Goal: Task Accomplishment & Management: Manage account settings

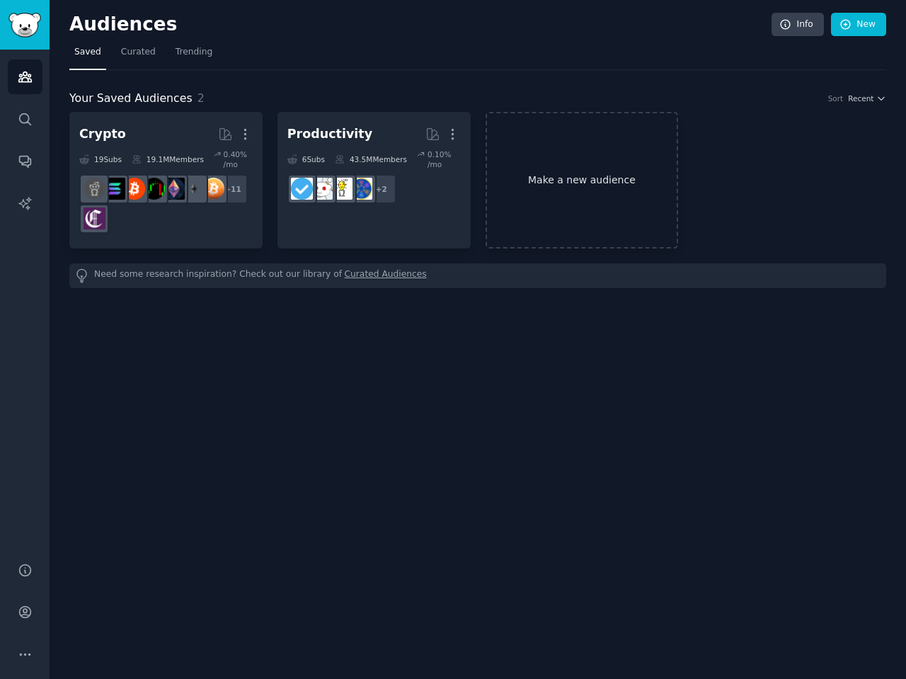
click at [616, 166] on link "Make a new audience" at bounding box center [582, 180] width 193 height 137
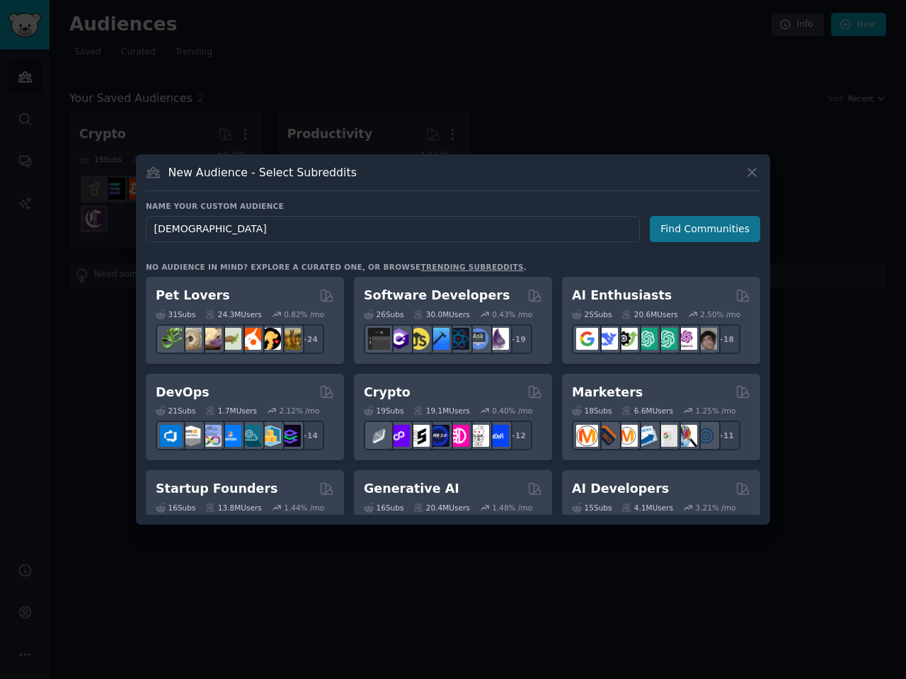
type input "[DEMOGRAPHIC_DATA]"
click at [748, 224] on button "Find Communities" at bounding box center [705, 229] width 110 height 26
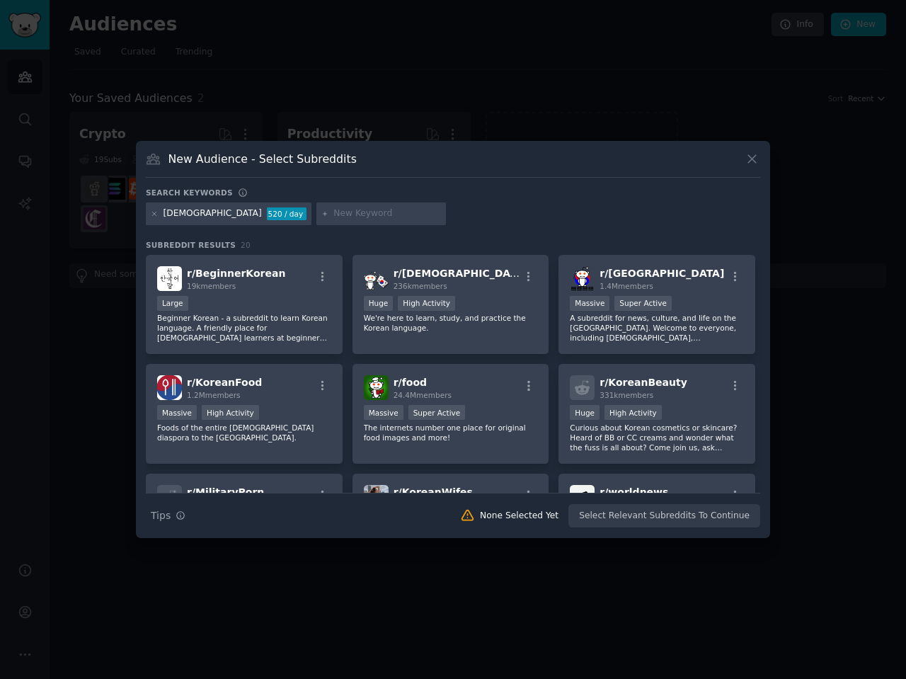
click at [334, 216] on input "text" at bounding box center [388, 213] width 108 height 13
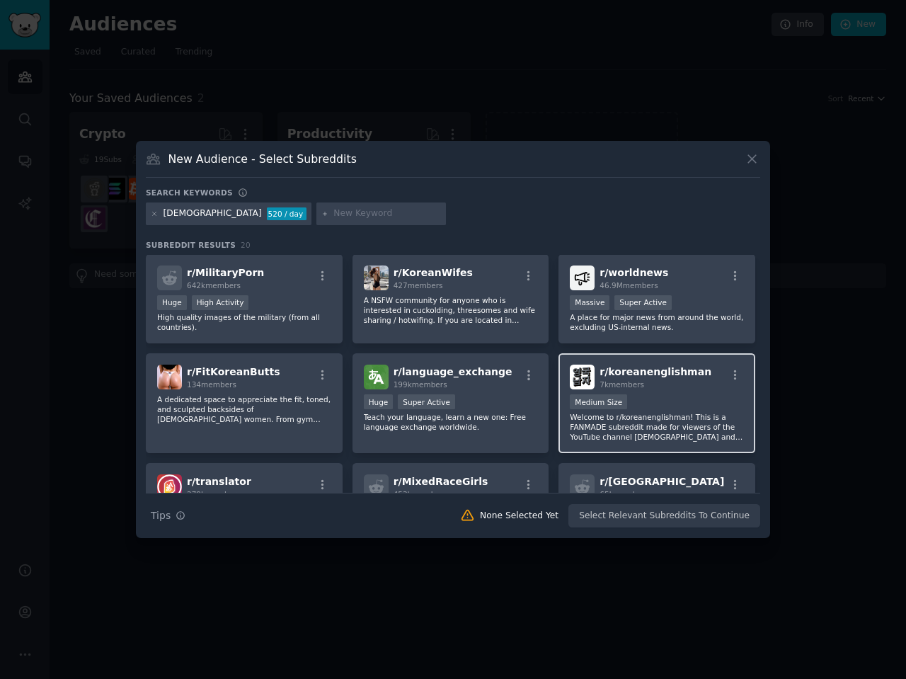
scroll to position [241, 0]
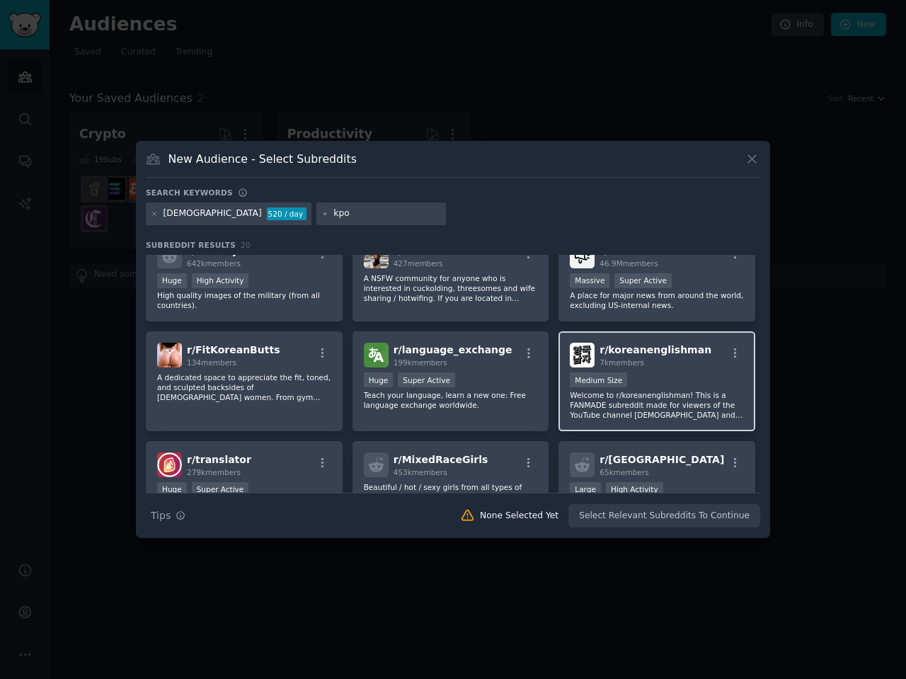
type input "kpop"
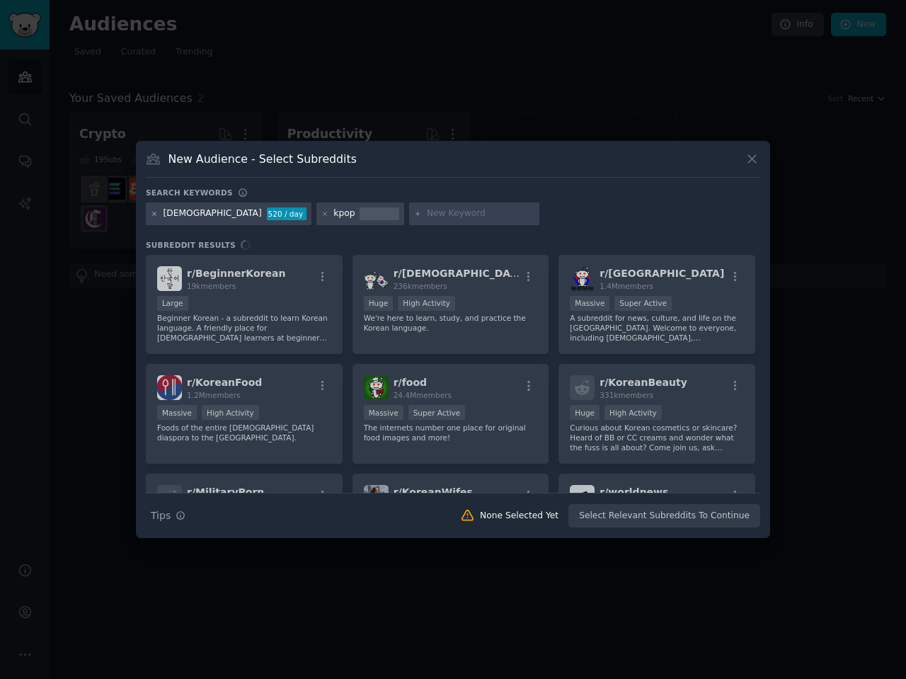
click at [155, 212] on icon at bounding box center [155, 214] width 8 height 8
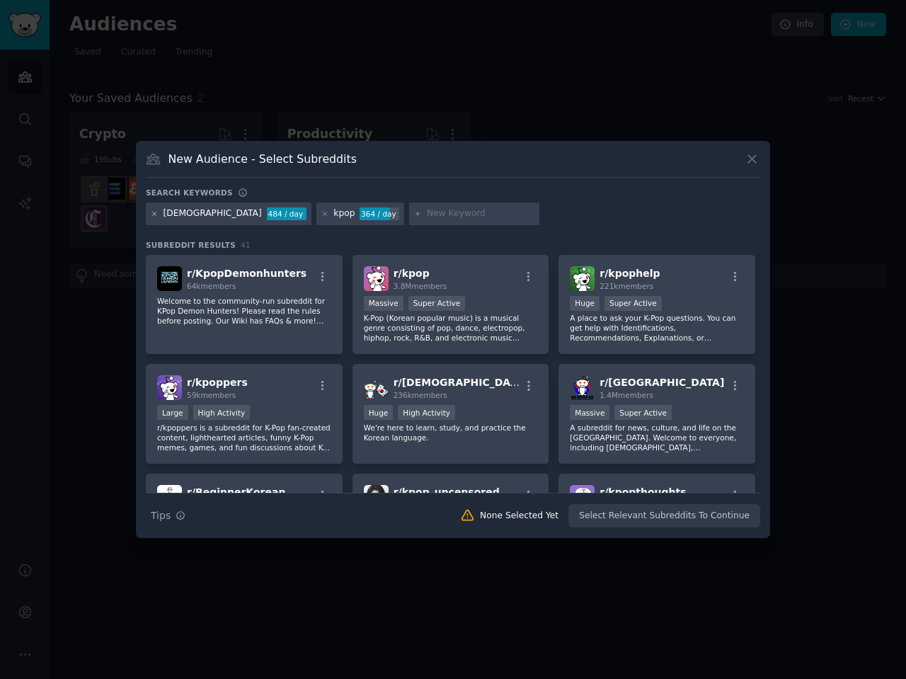
click at [156, 215] on icon at bounding box center [155, 214] width 8 height 8
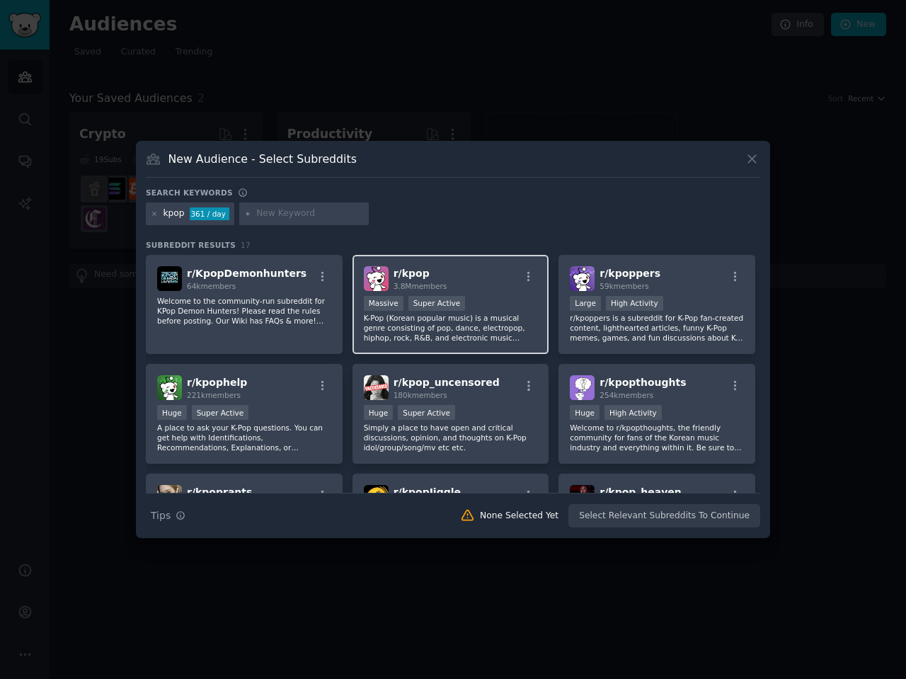
click at [459, 282] on div "r/ kpop 3.8M members" at bounding box center [451, 278] width 174 height 25
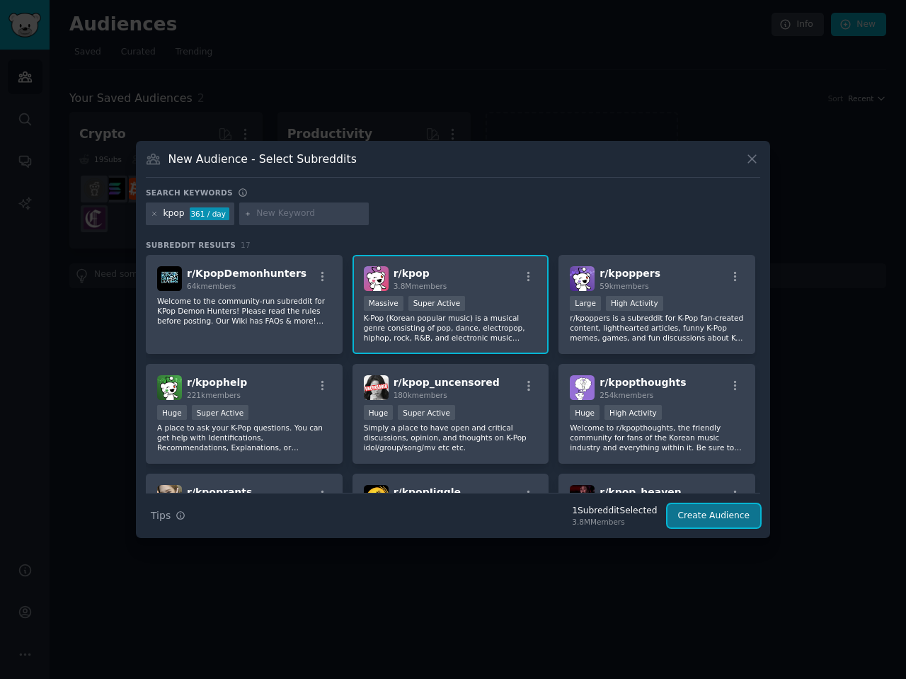
click at [726, 517] on button "Create Audience" at bounding box center [714, 516] width 93 height 24
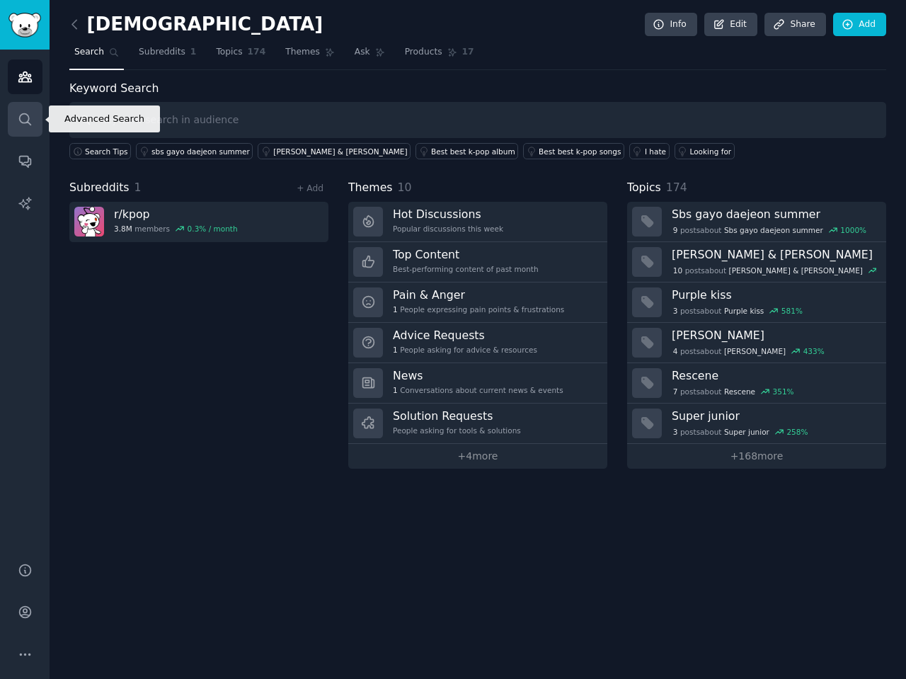
click at [30, 117] on icon "Sidebar" at bounding box center [25, 119] width 15 height 15
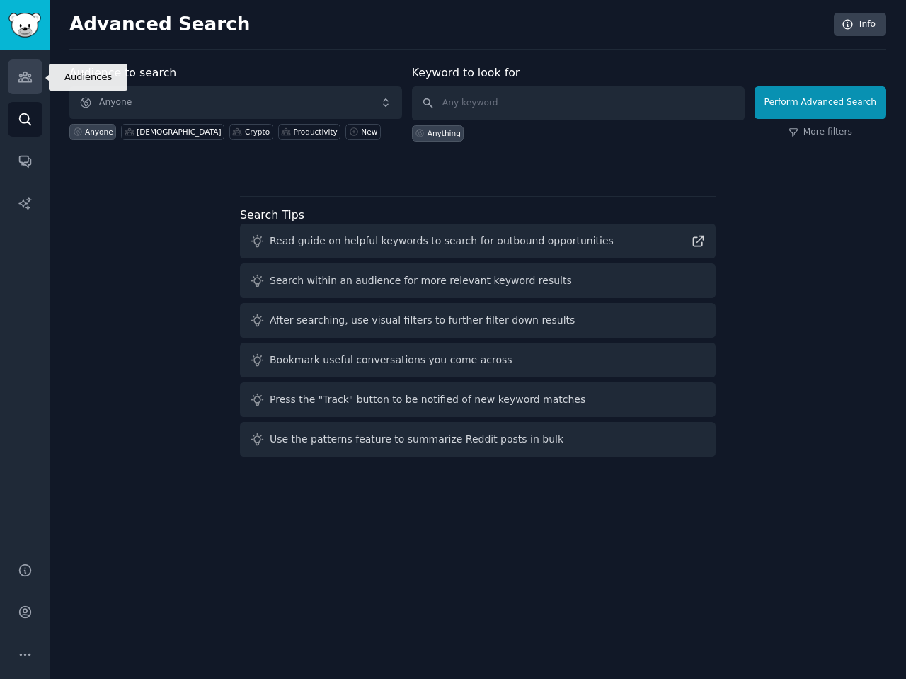
click at [25, 74] on icon "Sidebar" at bounding box center [25, 76] width 15 height 15
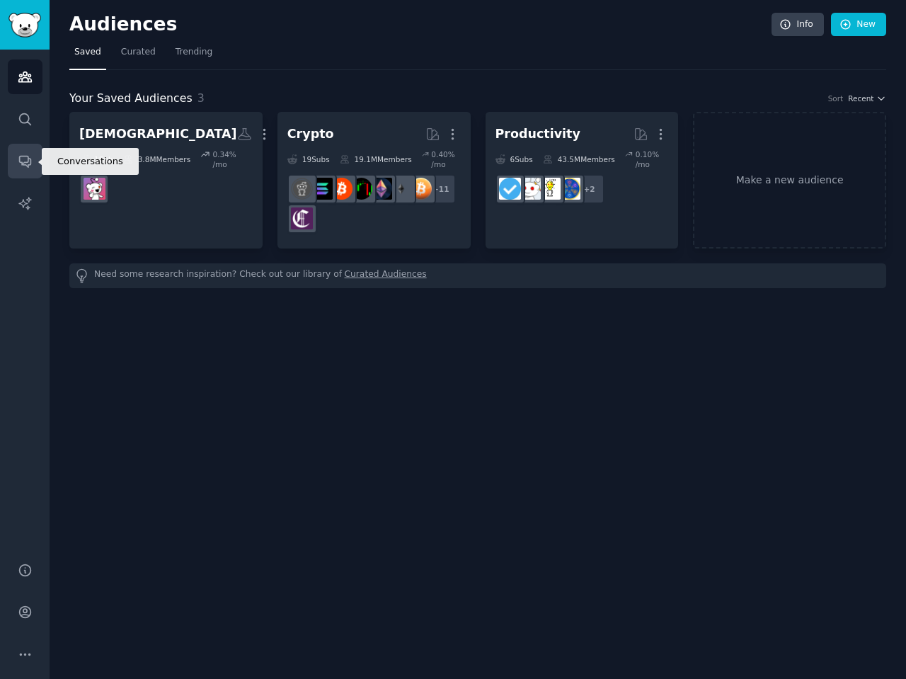
click at [20, 168] on icon "Sidebar" at bounding box center [25, 161] width 15 height 15
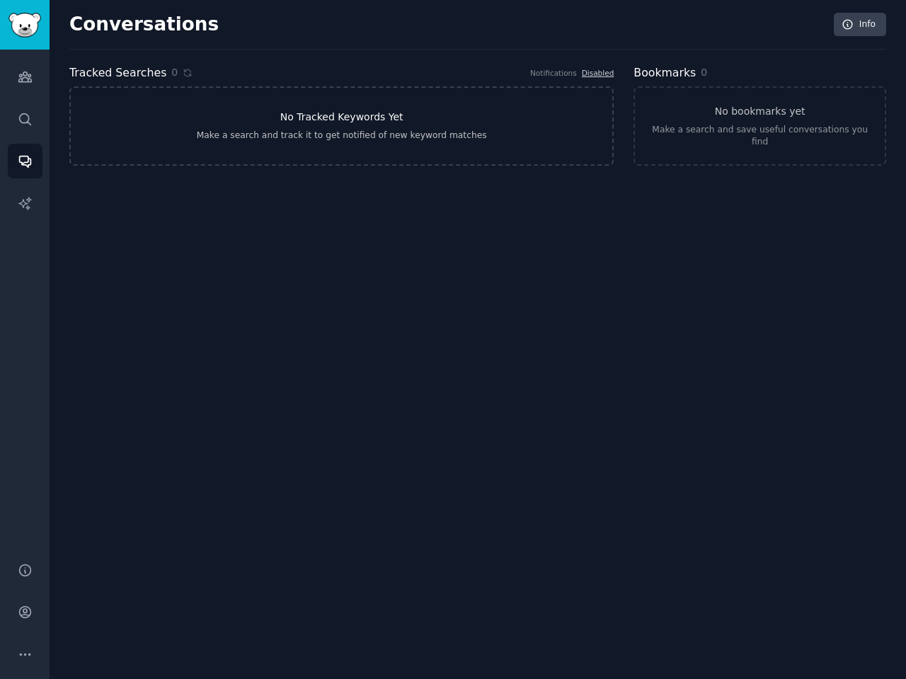
click at [372, 112] on h3 "No Tracked Keywords Yet" at bounding box center [341, 117] width 123 height 15
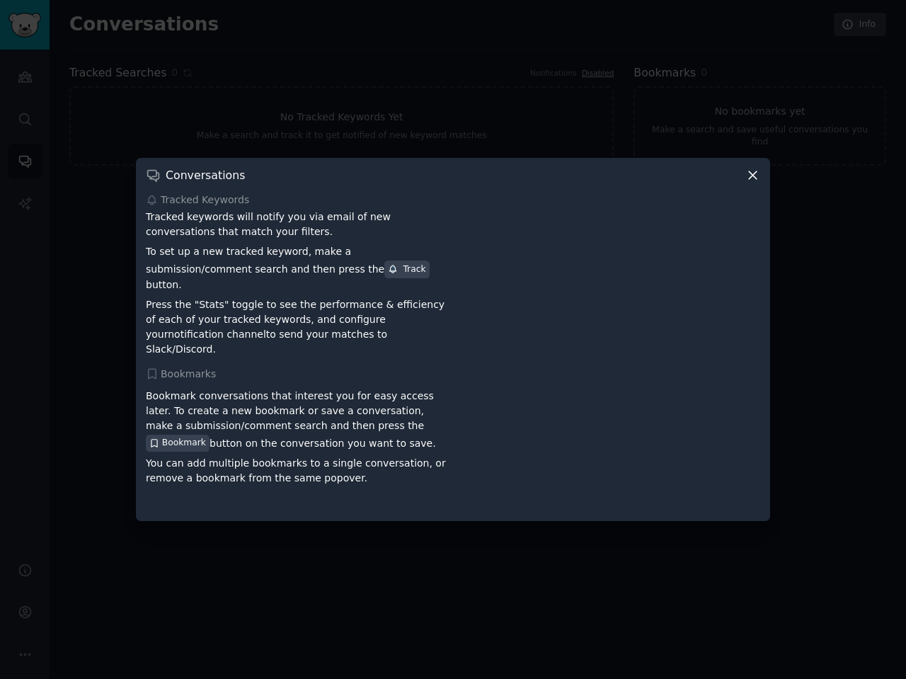
click at [756, 183] on icon at bounding box center [753, 175] width 15 height 15
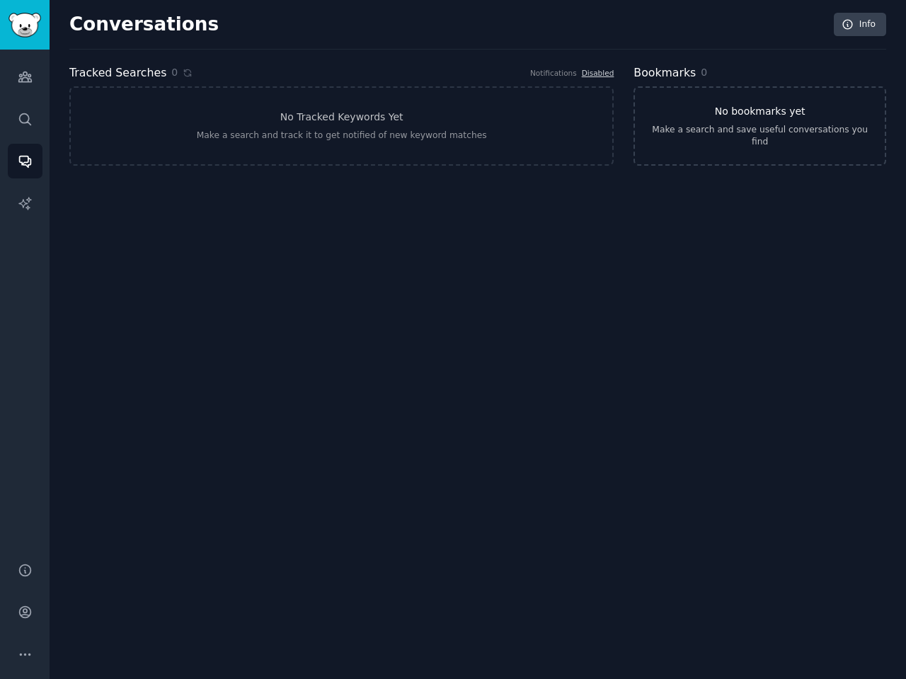
click at [775, 139] on div "Make a search and save useful conversations you find" at bounding box center [760, 136] width 230 height 25
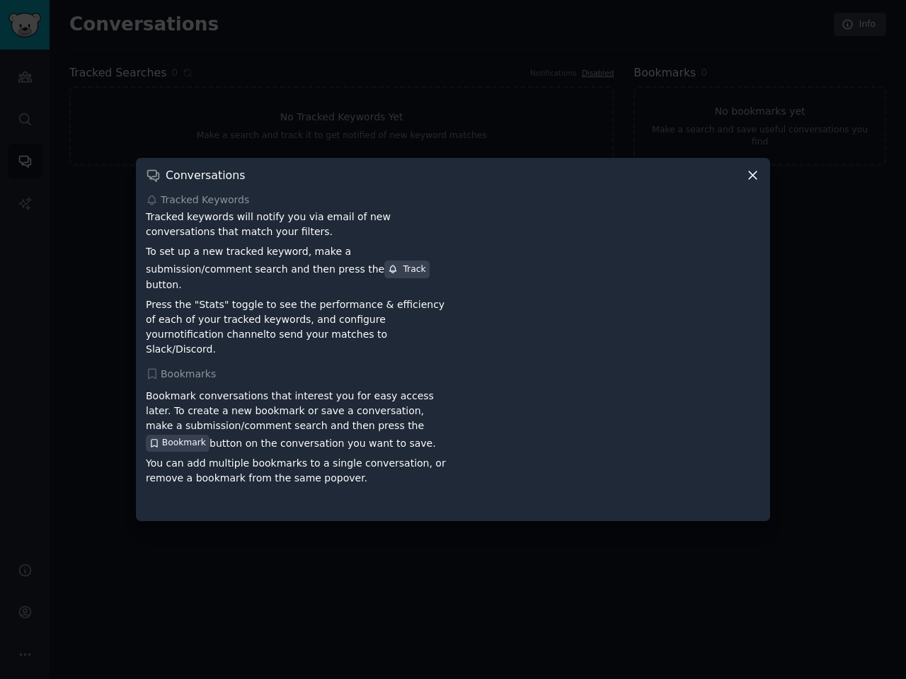
drag, startPoint x: 755, startPoint y: 188, endPoint x: 741, endPoint y: 189, distance: 14.2
click at [754, 183] on icon at bounding box center [753, 175] width 15 height 15
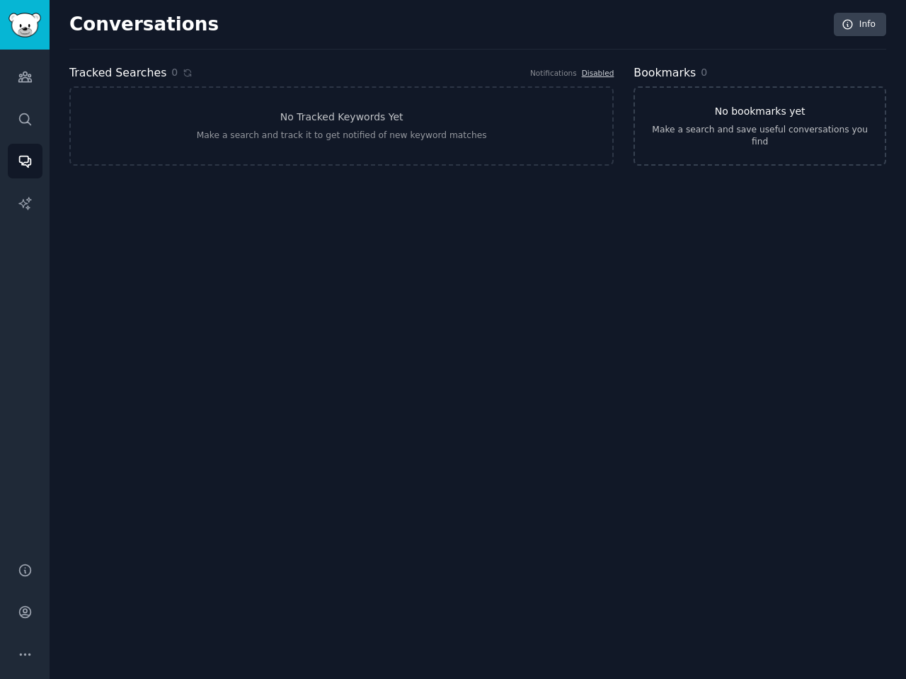
click at [751, 148] on link "No bookmarks yet Make a search and save useful conversations you find" at bounding box center [760, 125] width 253 height 79
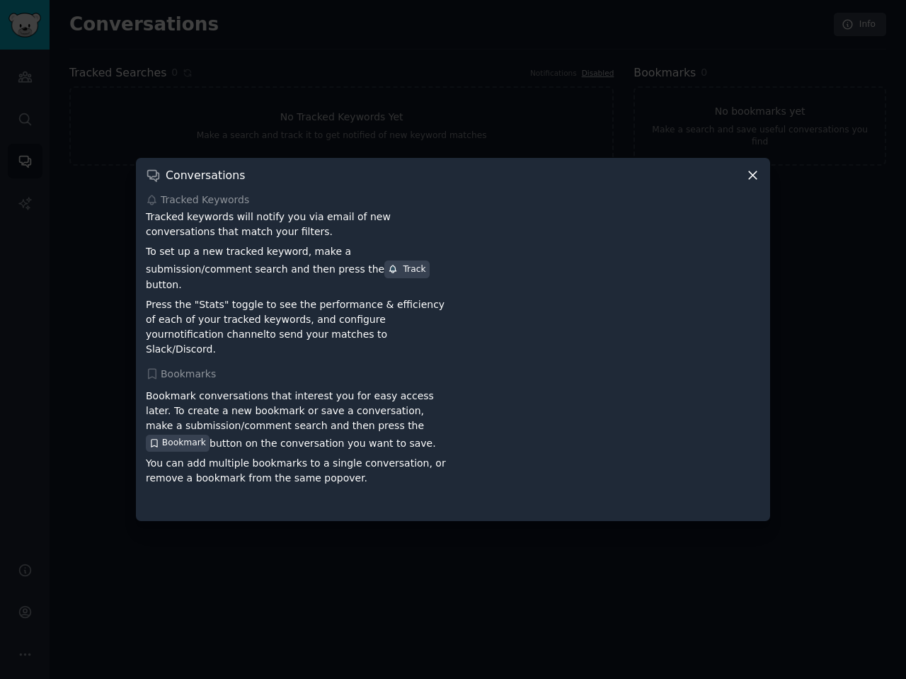
click at [750, 183] on icon at bounding box center [753, 175] width 15 height 15
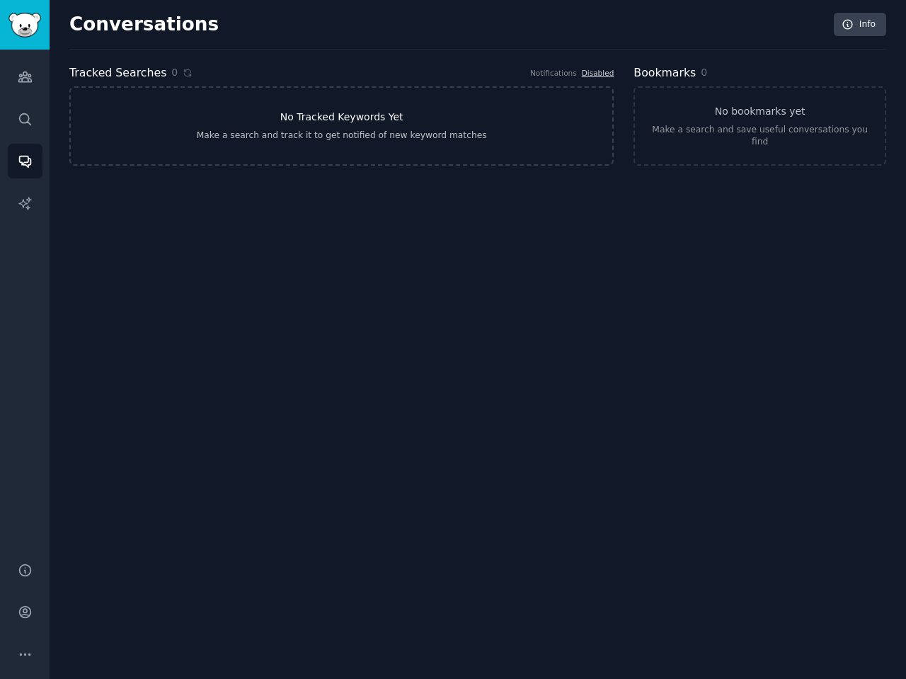
click at [423, 102] on link "No Tracked Keywords Yet Make a search and track it to get notified of new keywo…" at bounding box center [341, 125] width 545 height 79
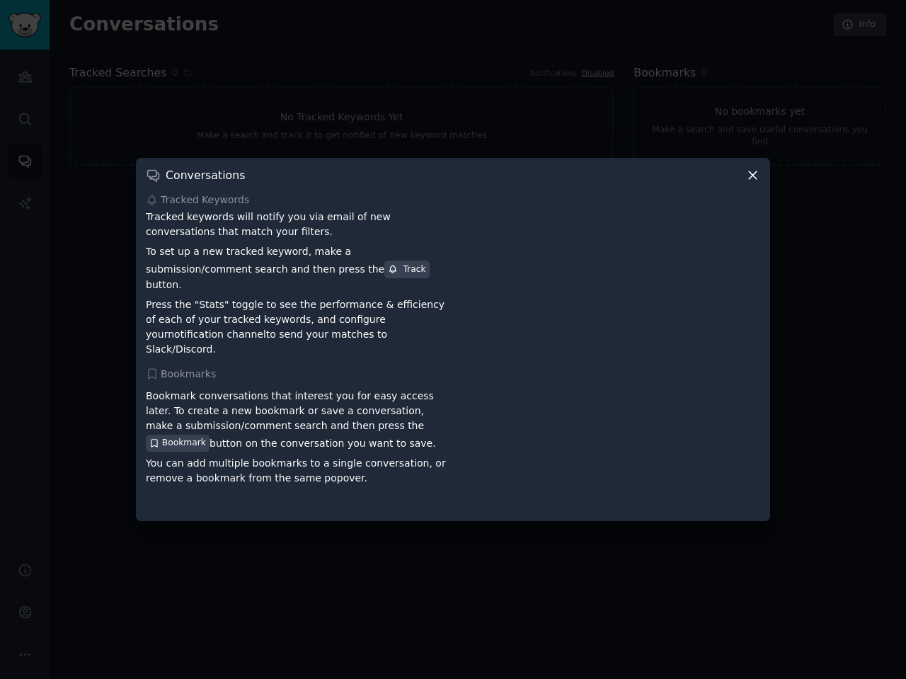
click at [751, 183] on icon at bounding box center [753, 175] width 15 height 15
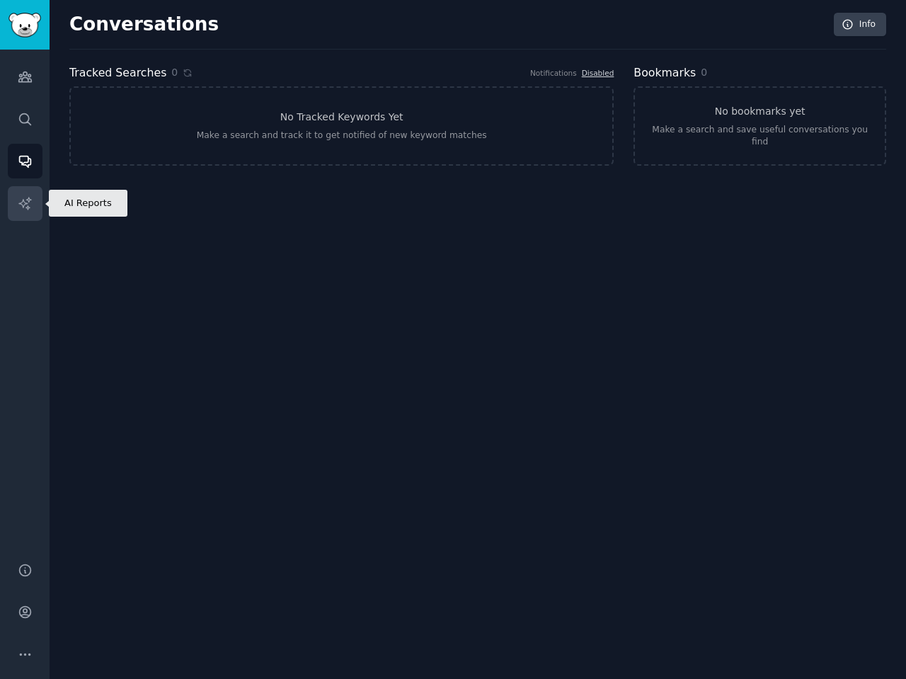
click at [33, 200] on link "AI Reports" at bounding box center [25, 203] width 35 height 35
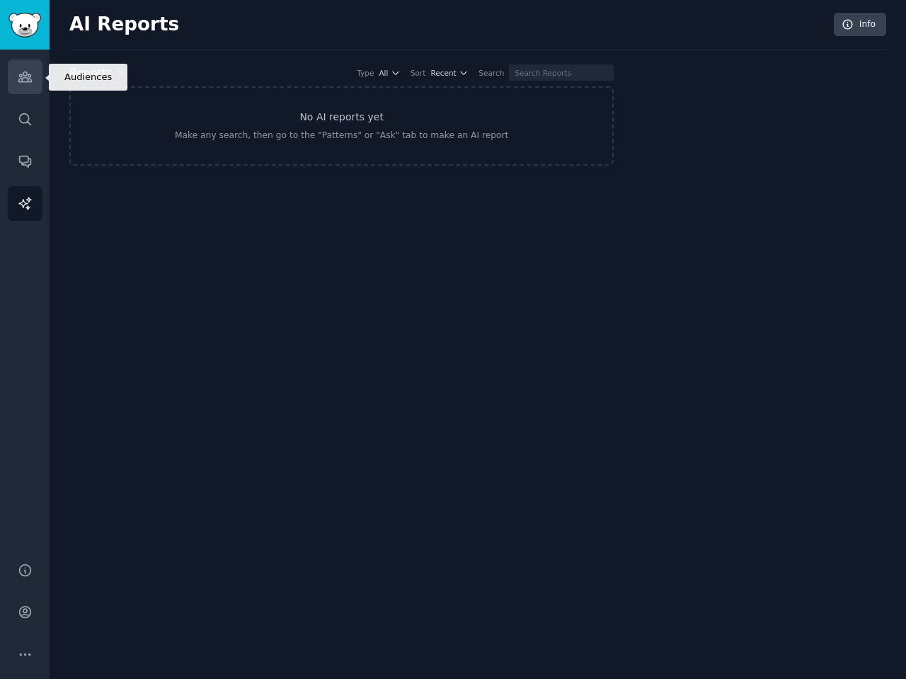
click at [36, 62] on link "Audiences" at bounding box center [25, 76] width 35 height 35
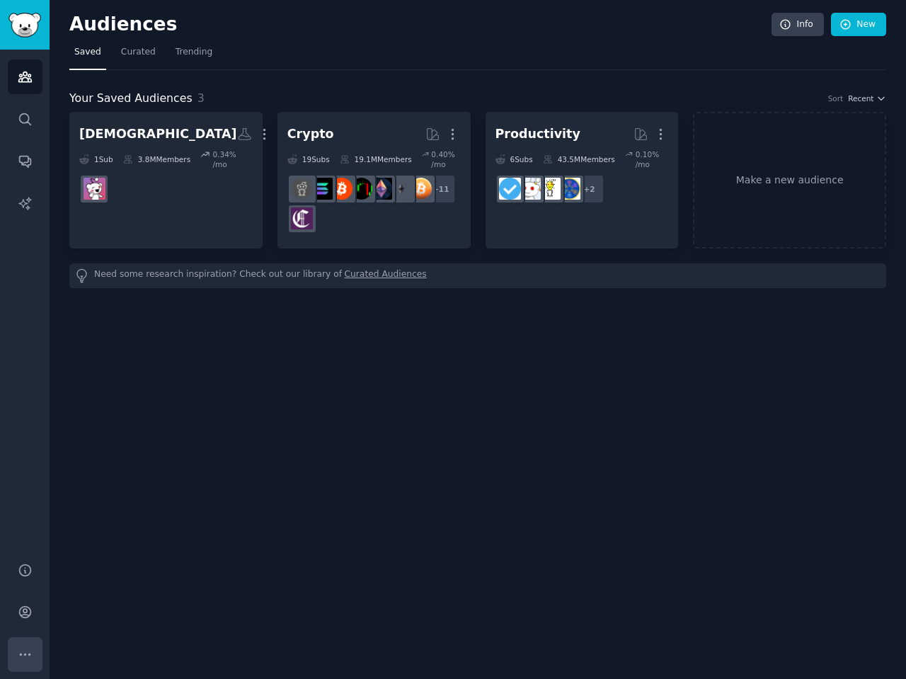
click at [21, 649] on icon "Sidebar" at bounding box center [25, 654] width 15 height 15
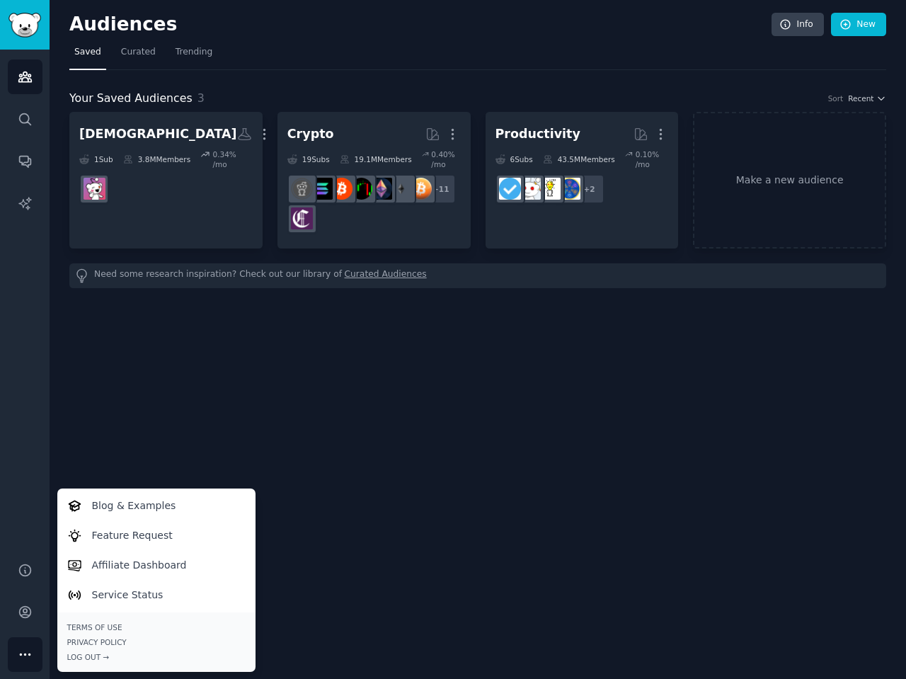
click at [13, 281] on div "Audiences Search Conversations AI Reports" at bounding box center [25, 298] width 50 height 496
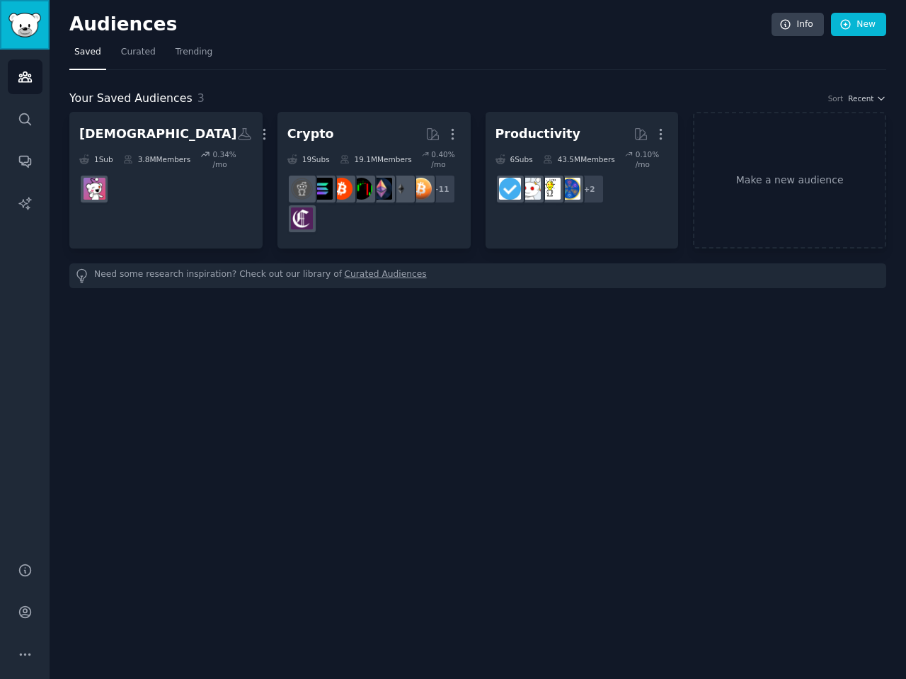
click at [25, 37] on link "Sidebar" at bounding box center [25, 25] width 50 height 50
click at [28, 118] on icon "Sidebar" at bounding box center [24, 118] width 11 height 11
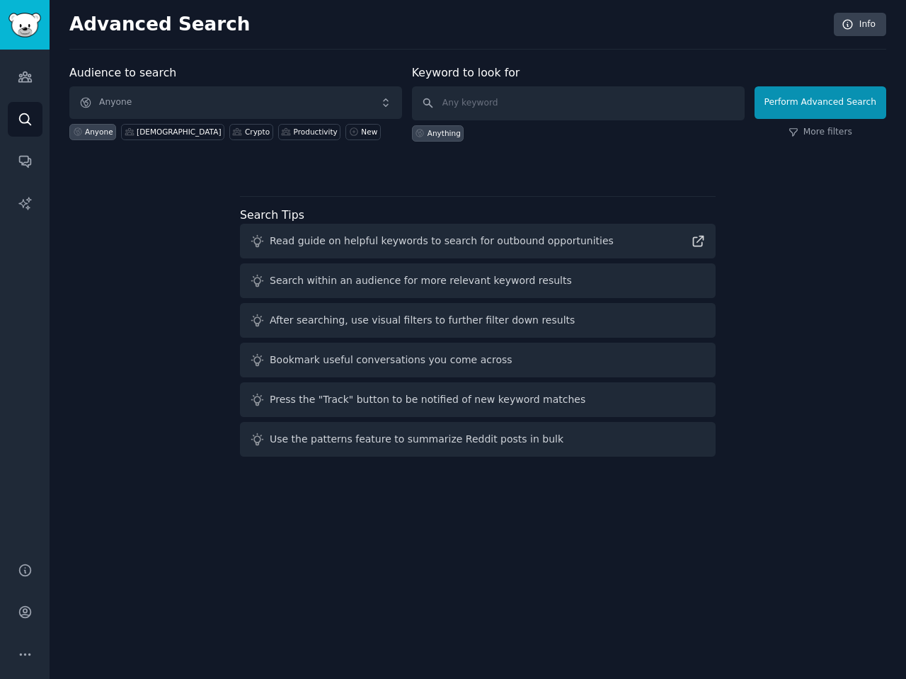
click at [152, 277] on div "Audience to search Anyone Anyone korean Crypto Productivity New Keyword to look…" at bounding box center [477, 263] width 817 height 398
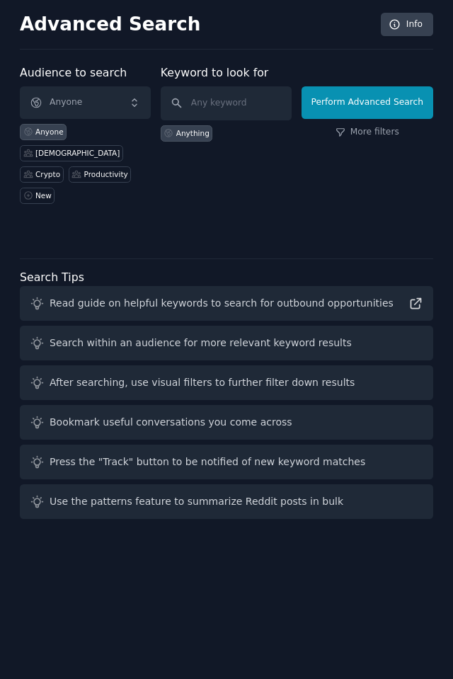
click at [261, 224] on div at bounding box center [227, 229] width 414 height 10
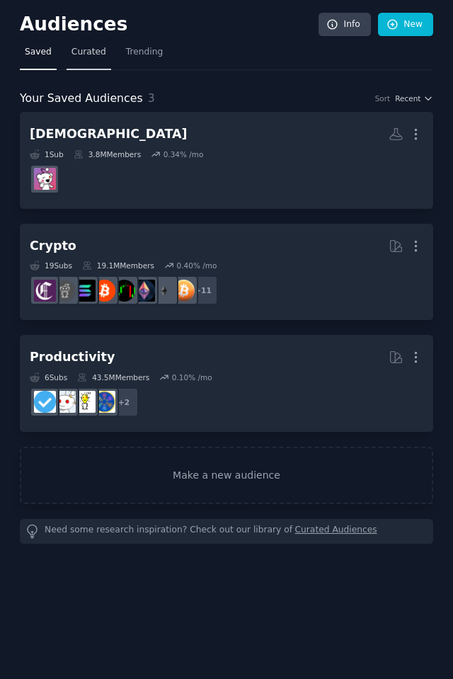
click at [84, 46] on span "Curated" at bounding box center [89, 52] width 35 height 13
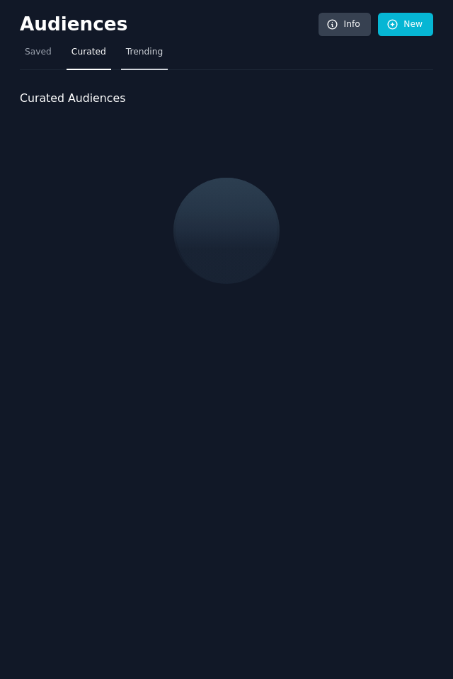
click at [137, 54] on span "Trending" at bounding box center [144, 52] width 37 height 13
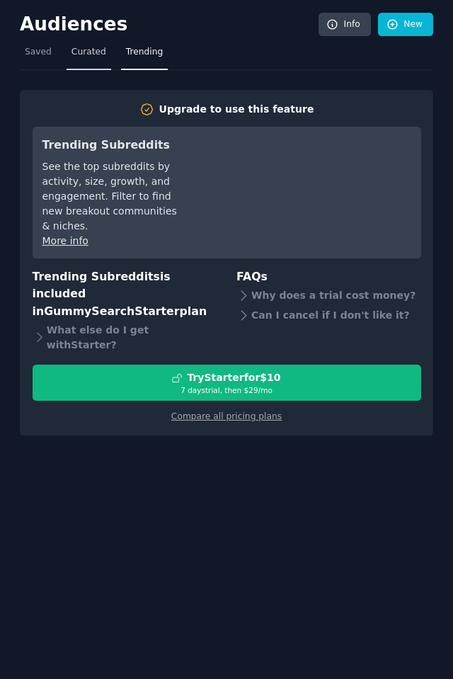
click at [73, 55] on span "Curated" at bounding box center [89, 52] width 35 height 13
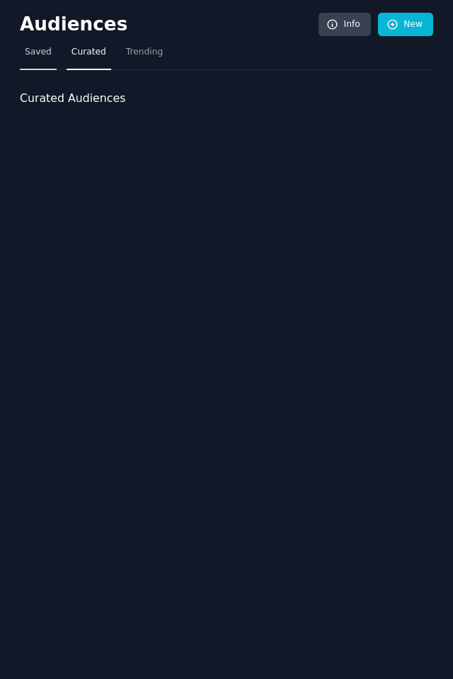
click at [43, 51] on span "Saved" at bounding box center [38, 52] width 27 height 13
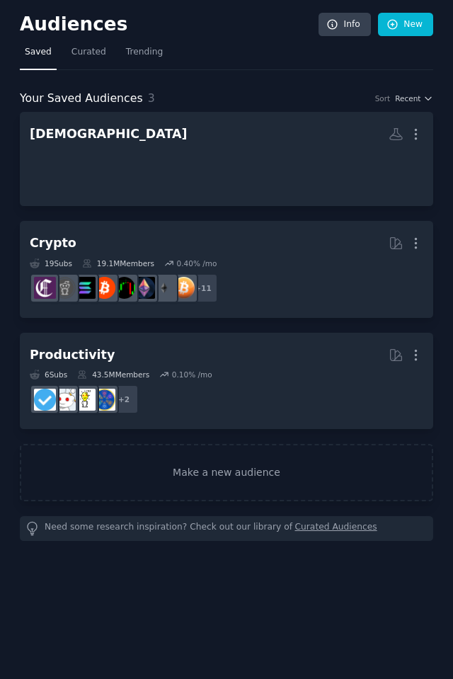
click at [57, 20] on h2 "Audiences" at bounding box center [169, 24] width 299 height 23
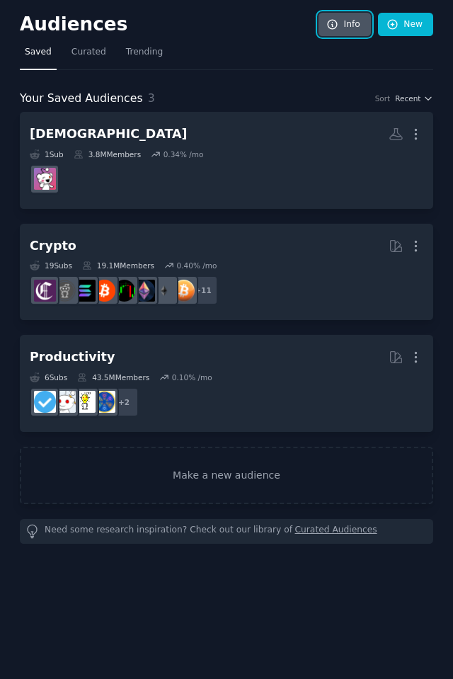
click at [331, 29] on icon at bounding box center [332, 24] width 13 height 13
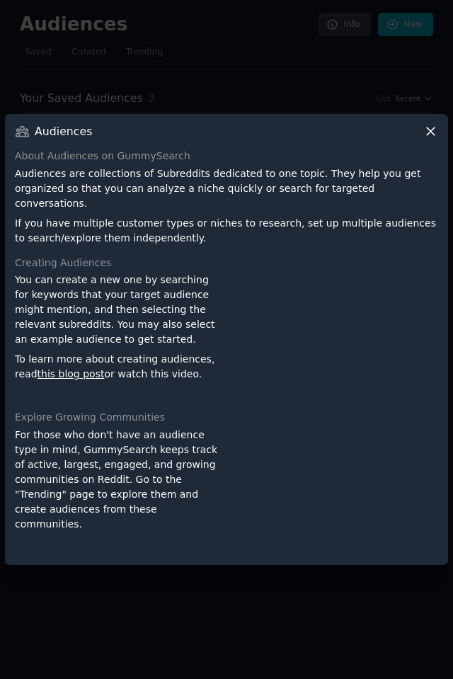
click at [430, 136] on icon at bounding box center [431, 132] width 8 height 8
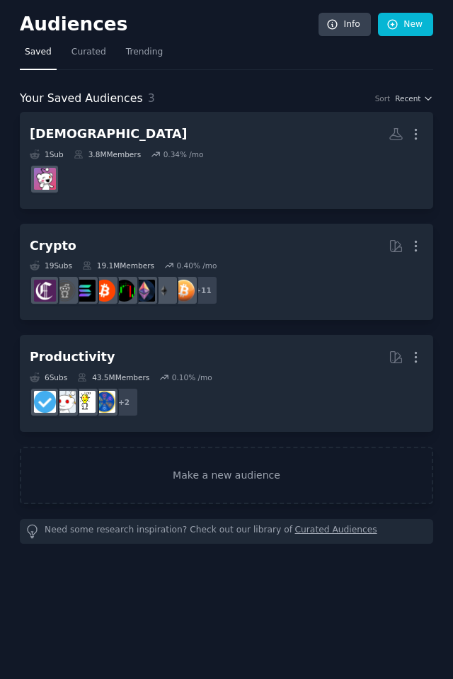
click at [53, 24] on h2 "Audiences" at bounding box center [169, 24] width 299 height 23
click at [76, 56] on span "Curated" at bounding box center [89, 52] width 35 height 13
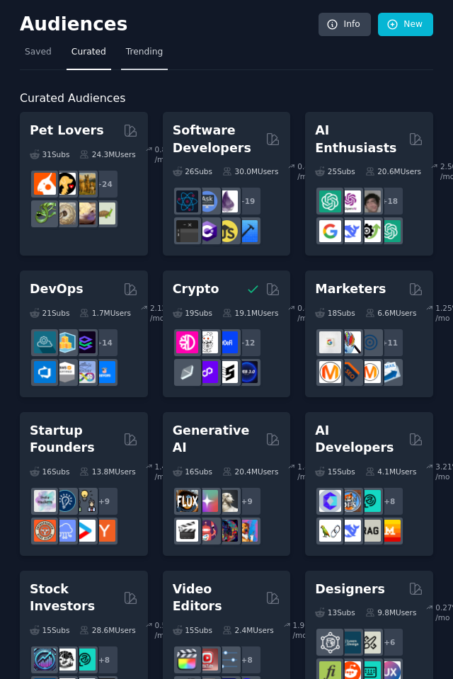
click at [157, 53] on span "Trending" at bounding box center [144, 52] width 37 height 13
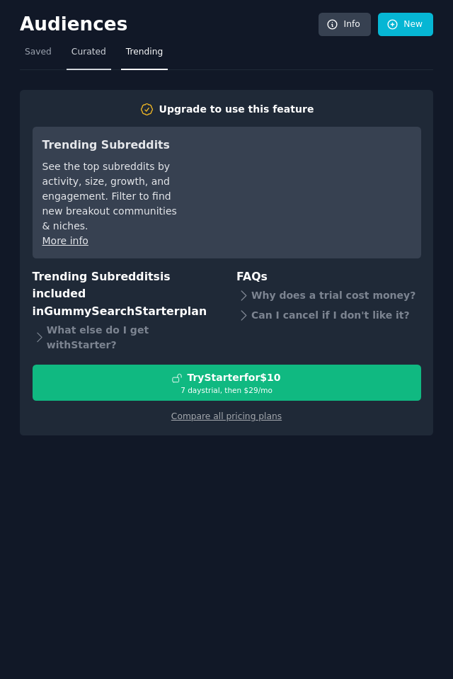
click at [89, 59] on link "Curated" at bounding box center [89, 55] width 45 height 29
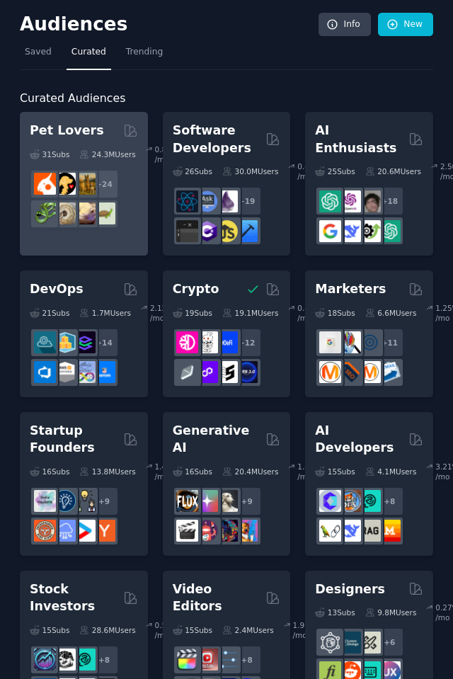
click at [77, 122] on h2 "Pet Lovers" at bounding box center [67, 131] width 74 height 18
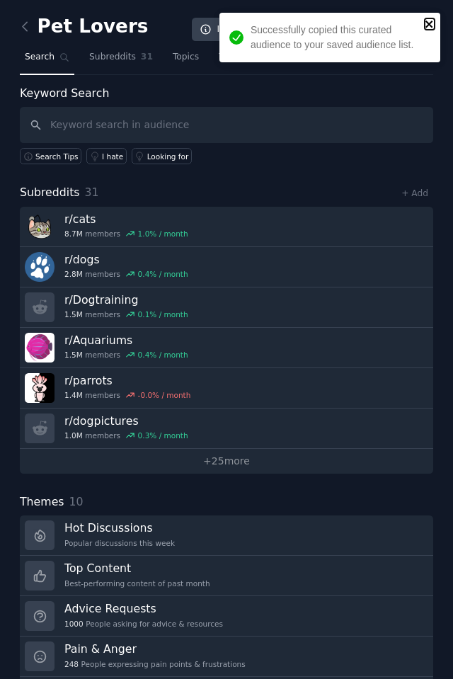
click at [425, 20] on icon "close" at bounding box center [430, 23] width 10 height 11
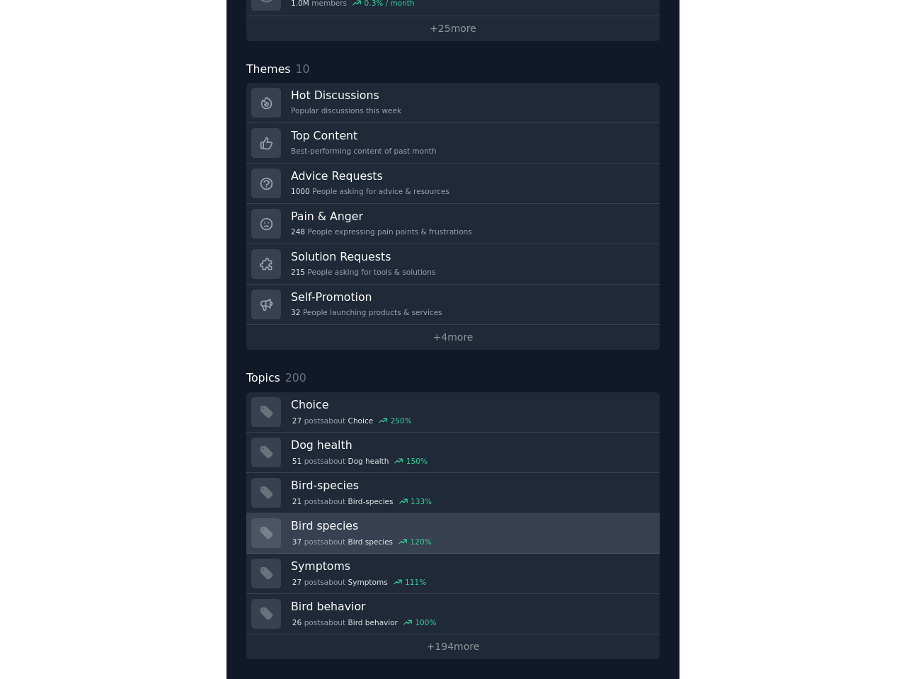
scroll to position [454, 0]
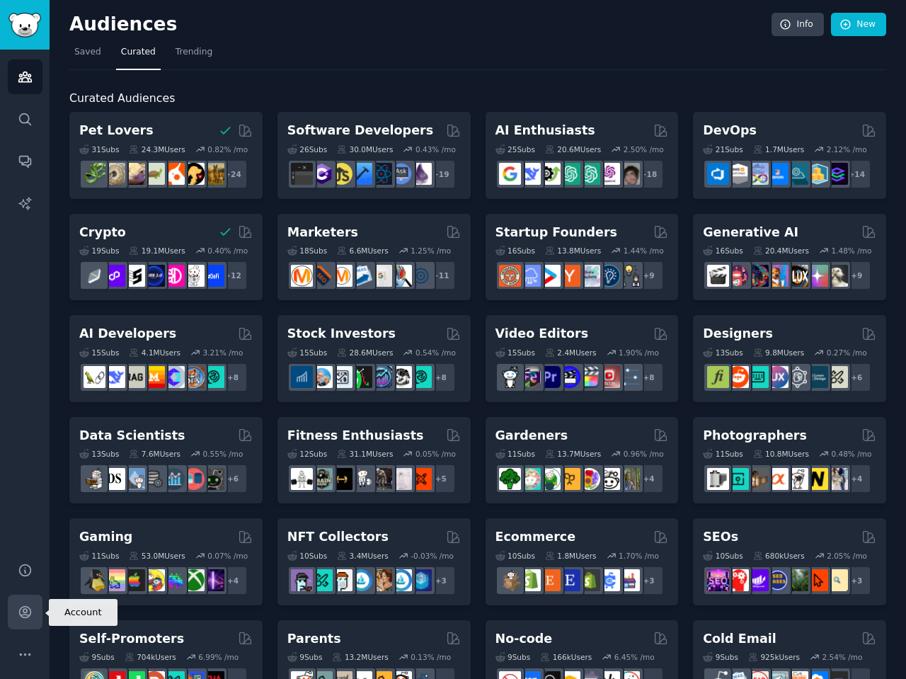
click at [28, 609] on icon "Sidebar" at bounding box center [25, 612] width 15 height 15
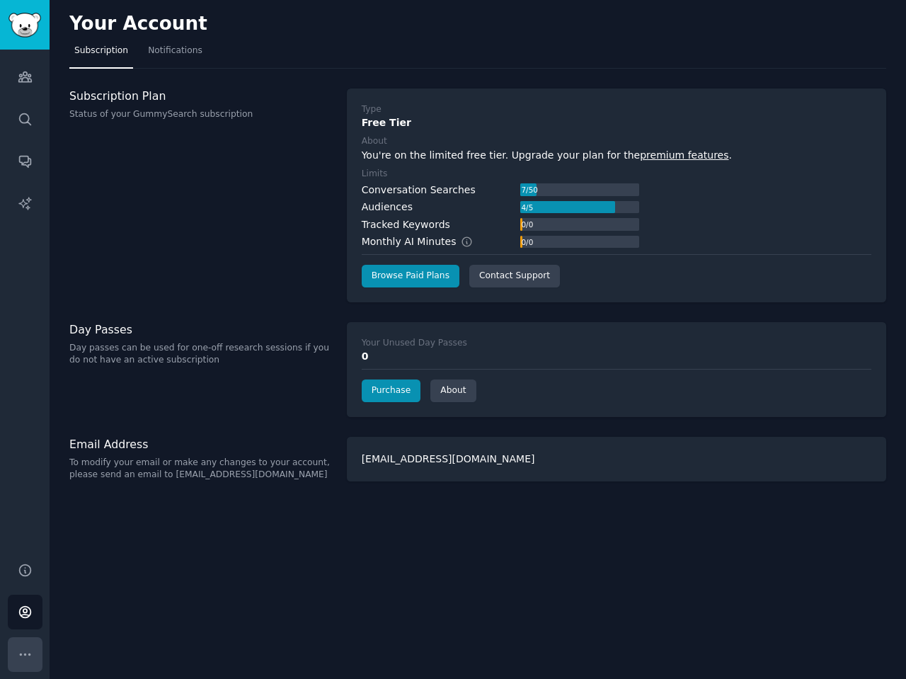
click at [24, 653] on icon "Sidebar" at bounding box center [25, 654] width 15 height 15
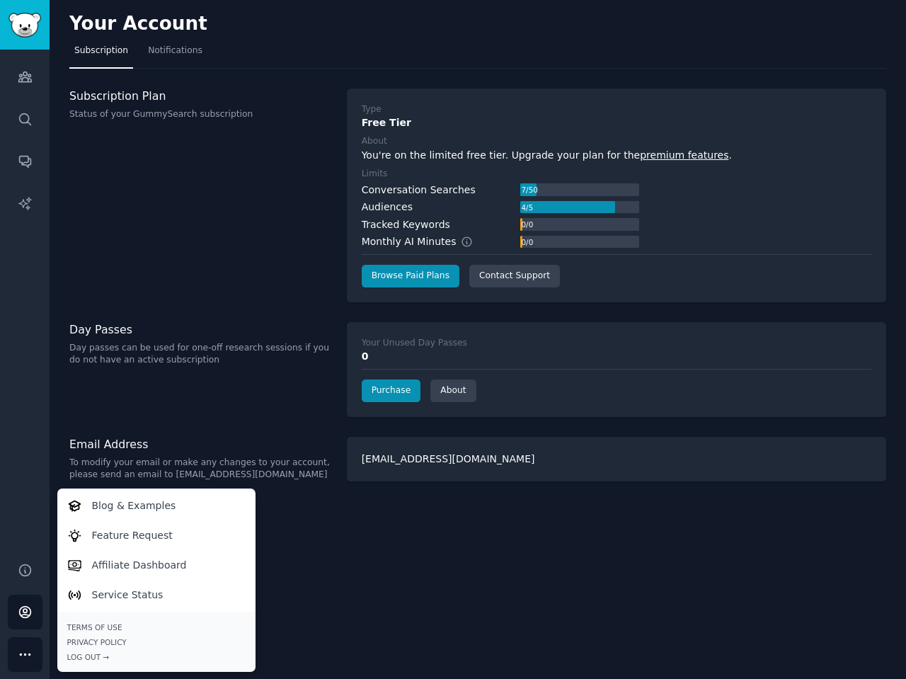
click at [370, 564] on div "Your Account Subscription Notifications Subscription Plan Status of your GummyS…" at bounding box center [478, 339] width 857 height 679
